Goal: Information Seeking & Learning: Learn about a topic

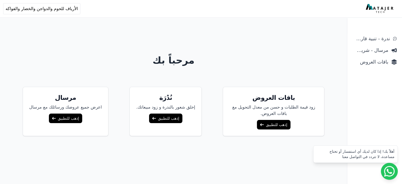
click at [270, 118] on div "باقات العروض زود قيمة الطلبات و حسن من معدل التحويل مغ باقات العروض. إذهب للتطب…" at bounding box center [274, 111] width 102 height 49
click at [269, 121] on link "إذهب للتطبيق" at bounding box center [273, 125] width 33 height 10
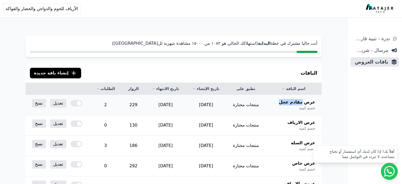
drag, startPoint x: 309, startPoint y: 102, endPoint x: 287, endPoint y: 102, distance: 21.9
click at [287, 102] on div "عرض مقادم عجل خصم كمية" at bounding box center [293, 105] width 43 height 12
copy span "مقادم عجل"
